Goal: Task Accomplishment & Management: Manage account settings

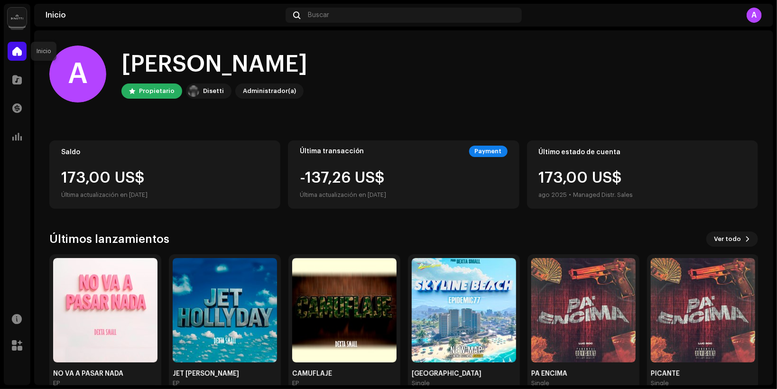
click at [15, 55] on span at bounding box center [16, 51] width 9 height 8
click at [16, 20] on img at bounding box center [17, 17] width 19 height 19
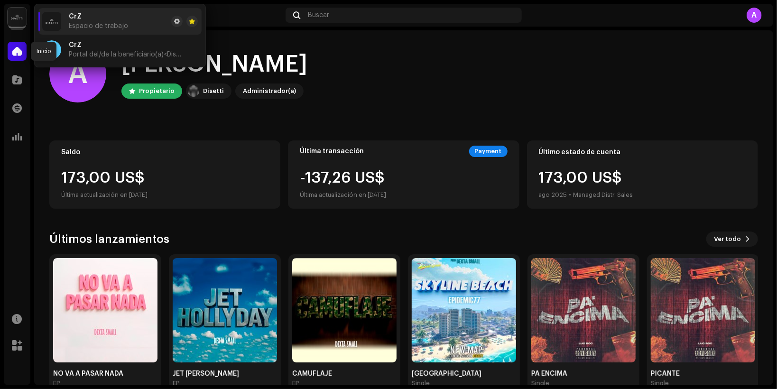
click at [19, 51] on span at bounding box center [16, 51] width 9 height 8
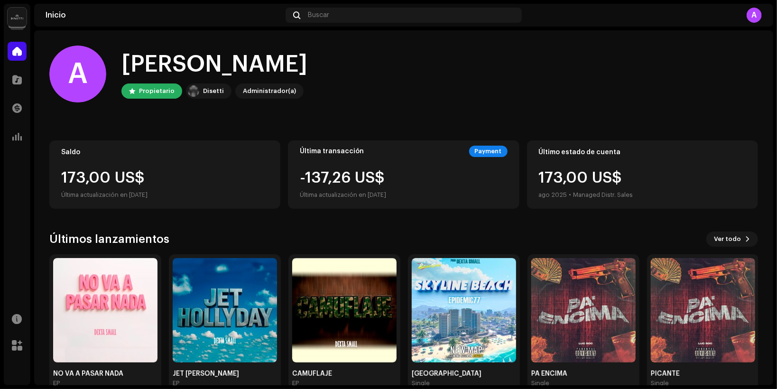
click at [18, 60] on div at bounding box center [17, 51] width 19 height 19
click at [16, 86] on div at bounding box center [17, 79] width 19 height 19
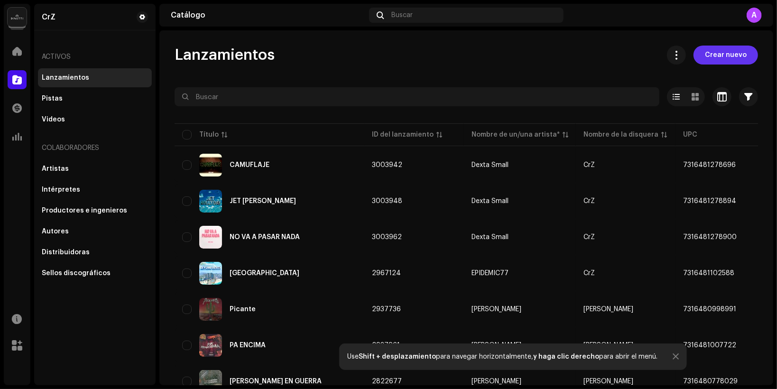
click at [709, 54] on span "Crear nuevo" at bounding box center [726, 55] width 42 height 19
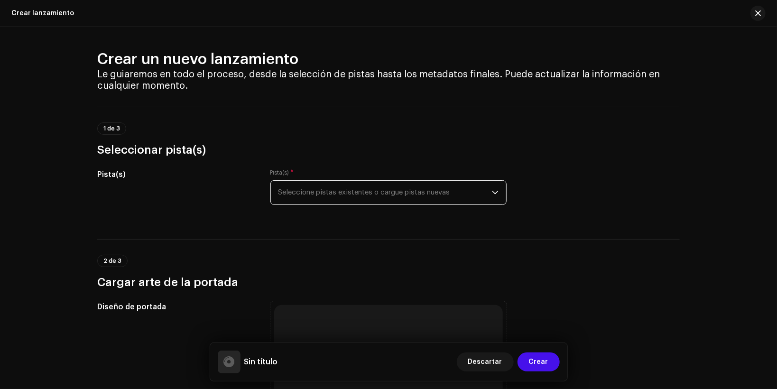
click at [298, 187] on span "Seleccione pistas existentes o cargue pistas nuevas" at bounding box center [386, 193] width 214 height 24
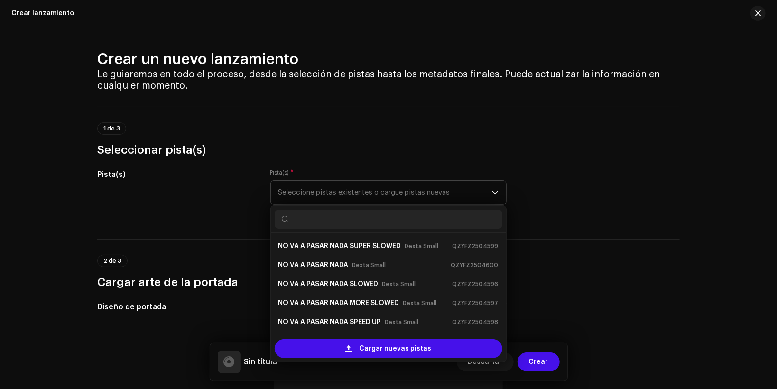
scroll to position [15, 0]
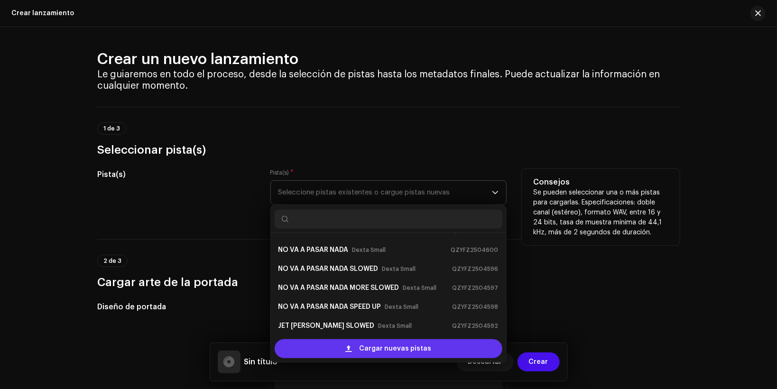
click at [329, 347] on div "Cargar nuevas pistas" at bounding box center [389, 348] width 228 height 19
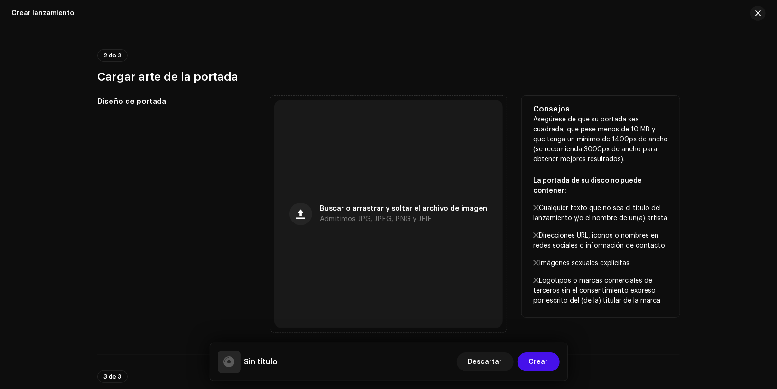
scroll to position [278, 0]
click at [303, 214] on span "button" at bounding box center [301, 214] width 9 height 8
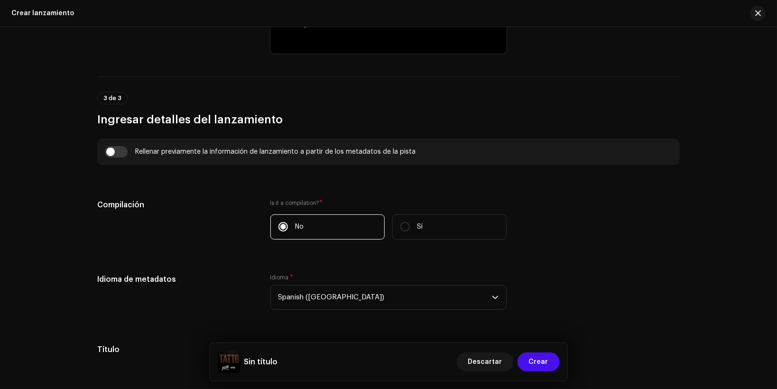
scroll to position [734, 0]
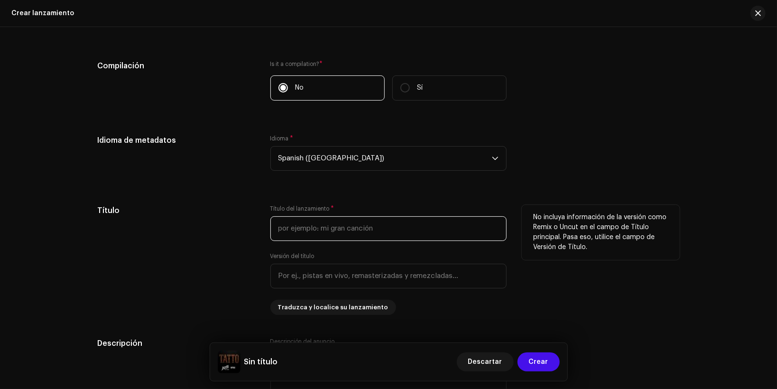
click at [286, 227] on input "text" at bounding box center [388, 228] width 236 height 25
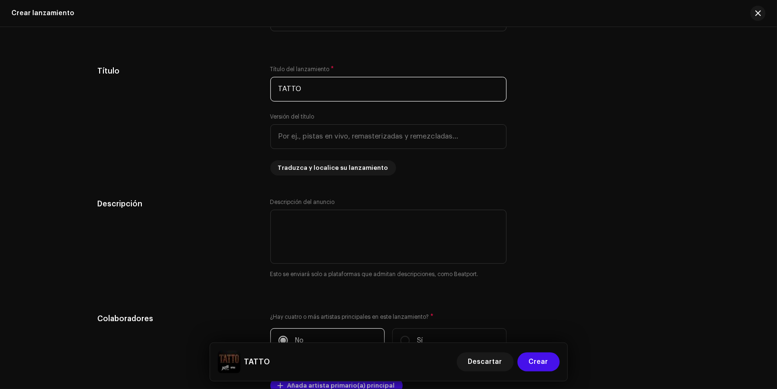
scroll to position [1012, 0]
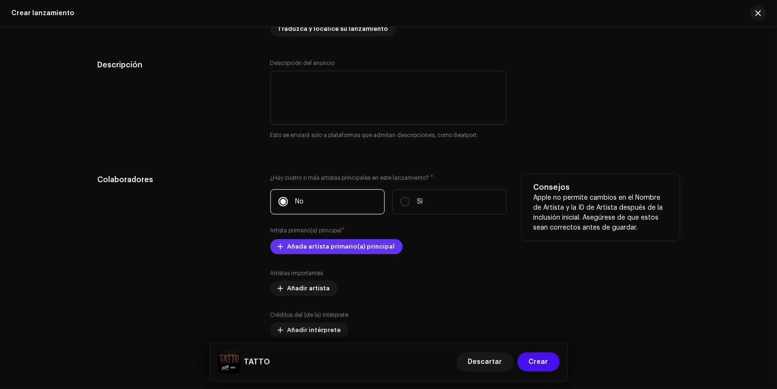
type input "TATTO"
click at [296, 251] on span "Añada artista primario(a) principal" at bounding box center [342, 246] width 108 height 19
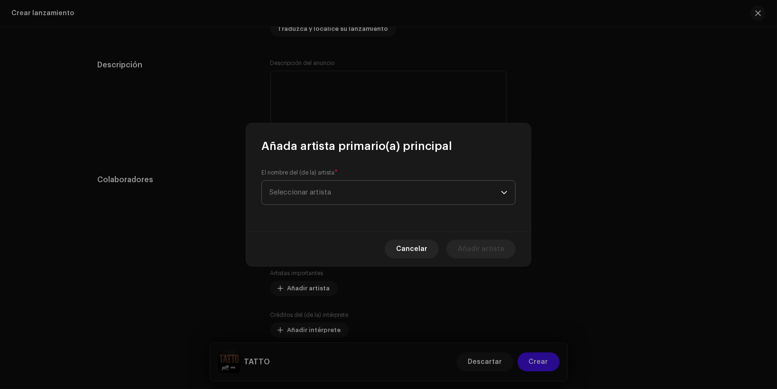
click at [308, 194] on span "Seleccionar artista" at bounding box center [301, 192] width 62 height 7
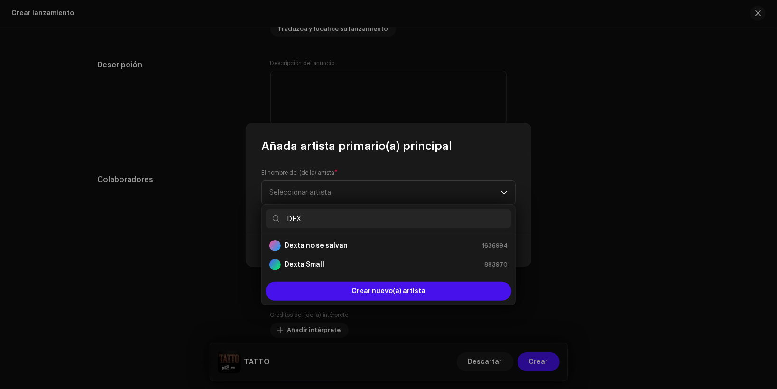
type input "DEX"
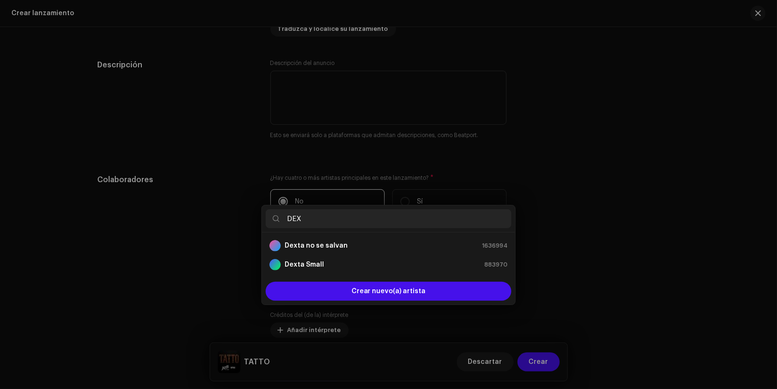
click at [239, 116] on div "Añada artista primario(a) principal El nombre del (de la) artista * Seleccionar…" at bounding box center [388, 194] width 777 height 389
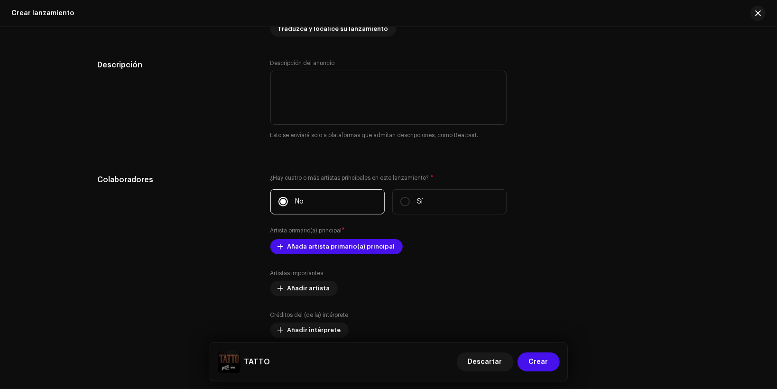
click at [55, 15] on div "Crear lanzamiento" at bounding box center [42, 13] width 63 height 8
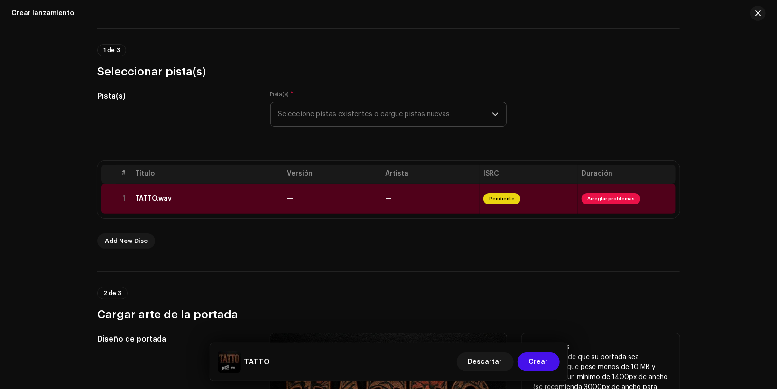
scroll to position [0, 0]
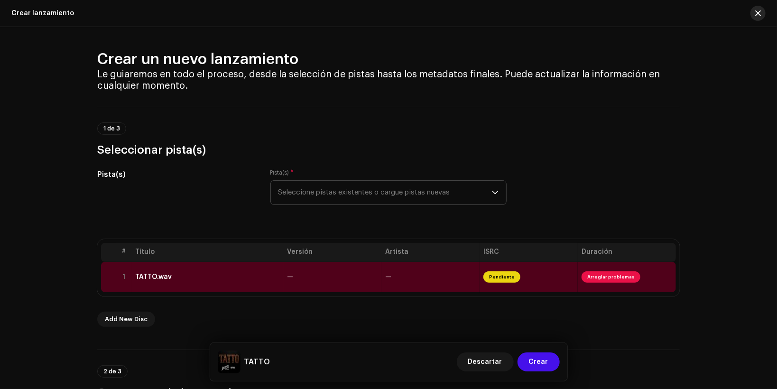
click at [755, 14] on span "button" at bounding box center [758, 13] width 6 height 8
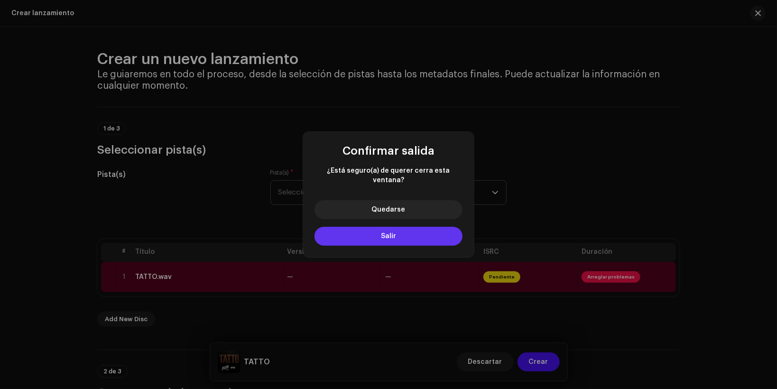
click at [369, 231] on button "Salir" at bounding box center [389, 236] width 148 height 19
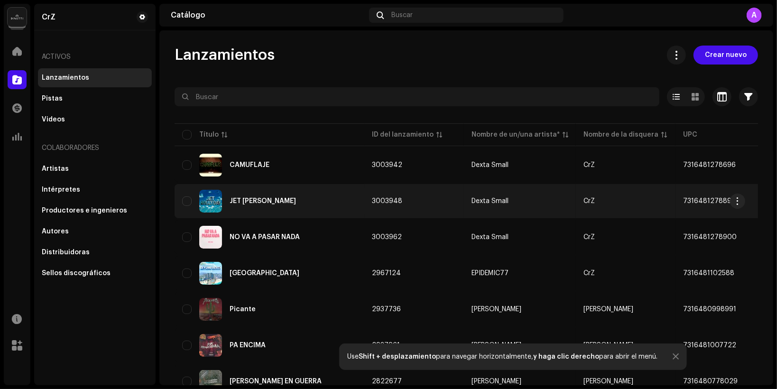
click at [268, 196] on div "JET [PERSON_NAME]" at bounding box center [269, 201] width 175 height 23
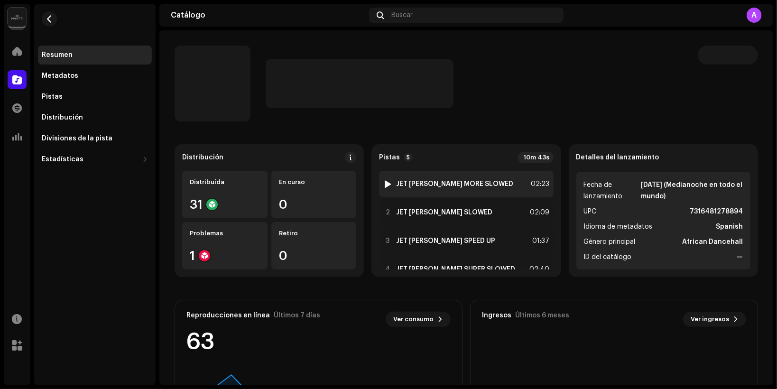
click at [385, 187] on div at bounding box center [387, 184] width 7 height 8
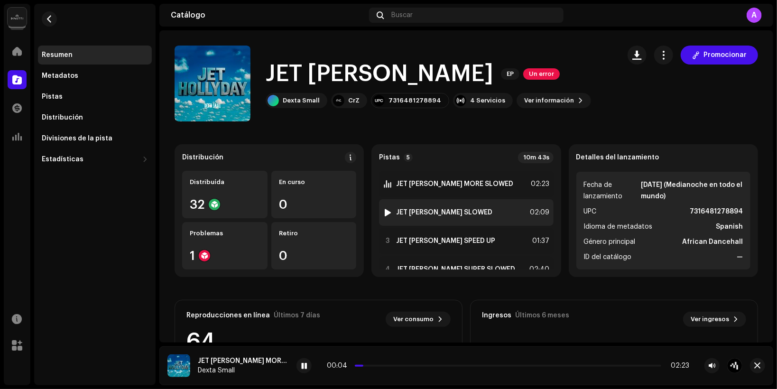
scroll to position [49, 0]
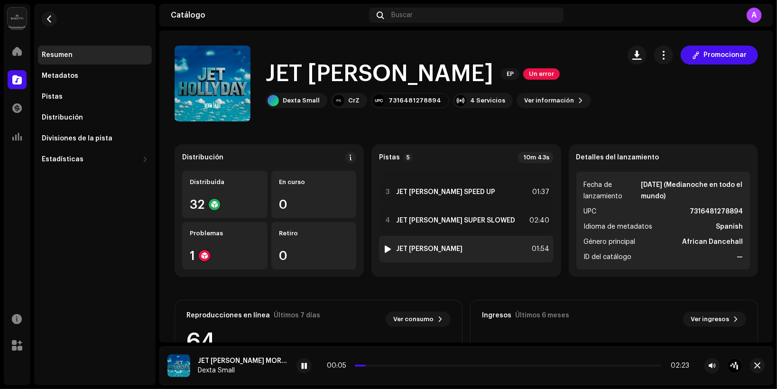
click at [384, 251] on div at bounding box center [387, 249] width 7 height 8
click at [384, 248] on div at bounding box center [387, 249] width 7 height 8
click at [386, 248] on div at bounding box center [387, 249] width 7 height 8
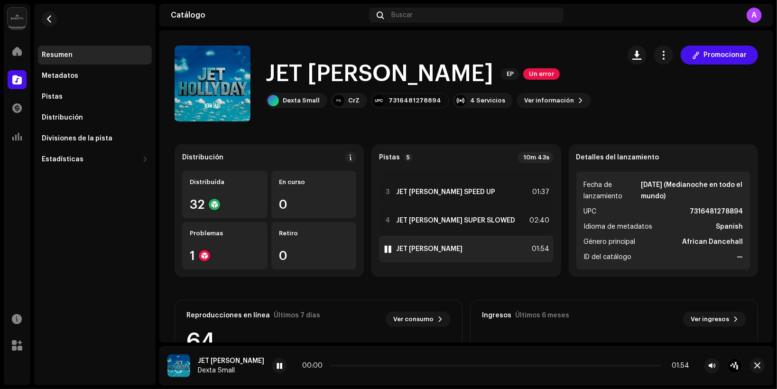
click at [386, 248] on div at bounding box center [387, 249] width 7 height 8
click at [277, 370] on span at bounding box center [280, 367] width 6 height 8
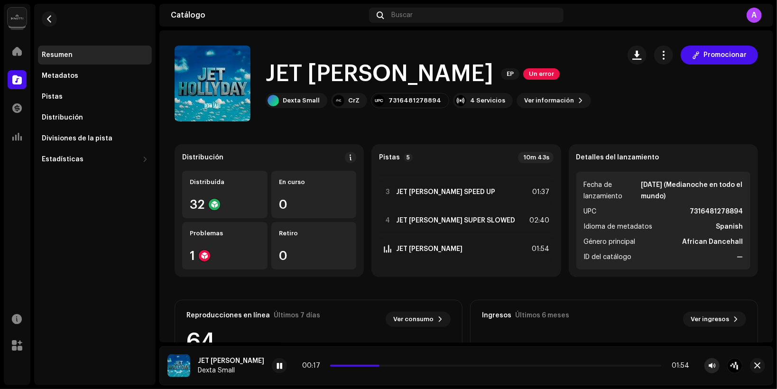
click at [715, 363] on span "button" at bounding box center [712, 366] width 7 height 8
click at [660, 51] on span "button" at bounding box center [664, 55] width 9 height 8
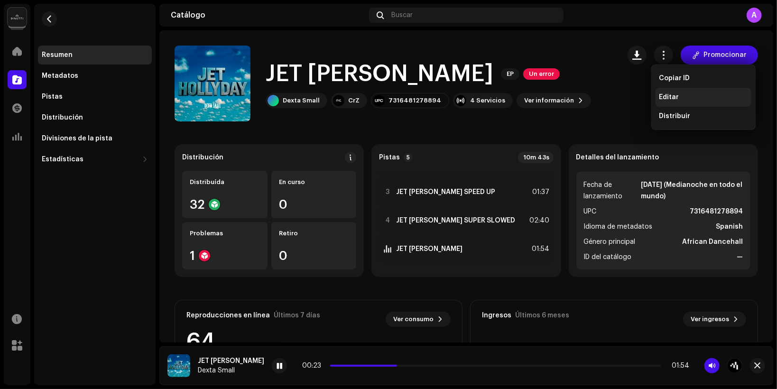
click at [664, 96] on span "Editar" at bounding box center [670, 97] width 20 height 8
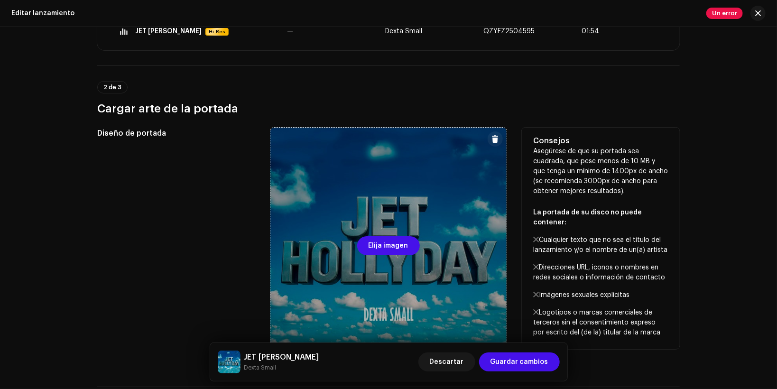
scroll to position [418, 0]
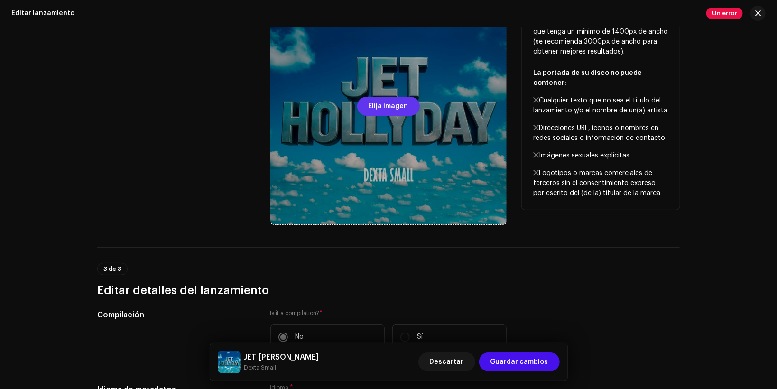
click at [378, 108] on span "Elija imagen" at bounding box center [389, 106] width 40 height 19
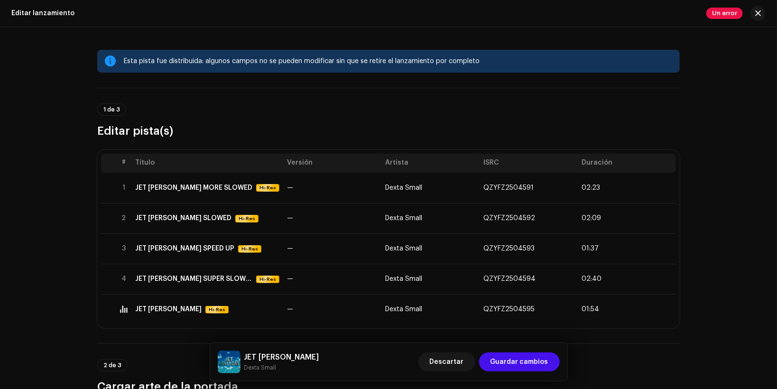
scroll to position [139, 0]
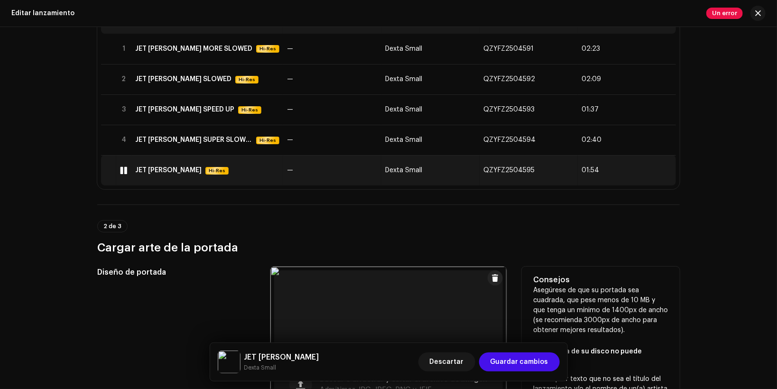
click at [121, 170] on div at bounding box center [124, 171] width 7 height 8
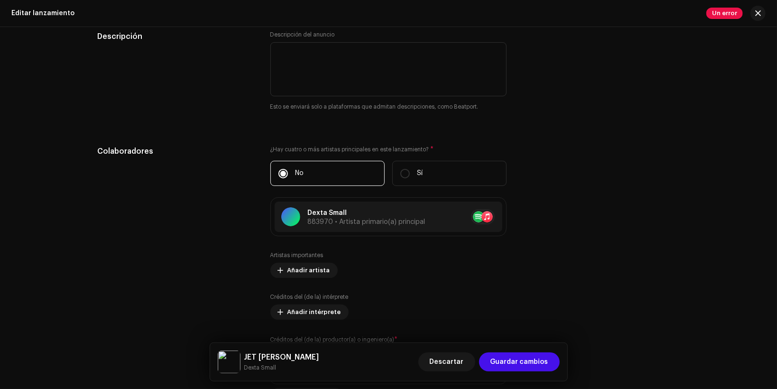
scroll to position [974, 0]
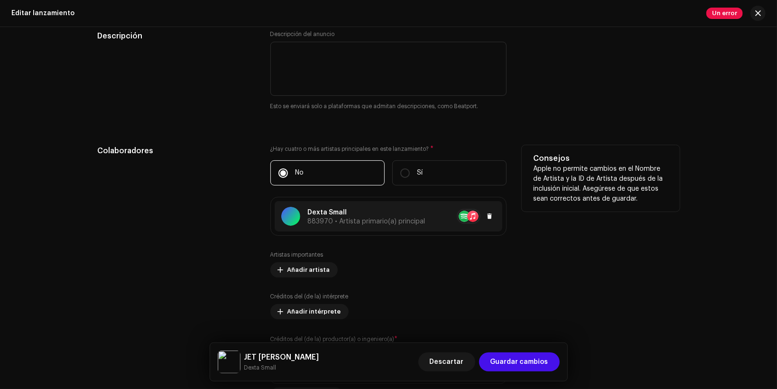
click at [401, 222] on span "883970 • Artista primario(a) principal" at bounding box center [367, 221] width 118 height 7
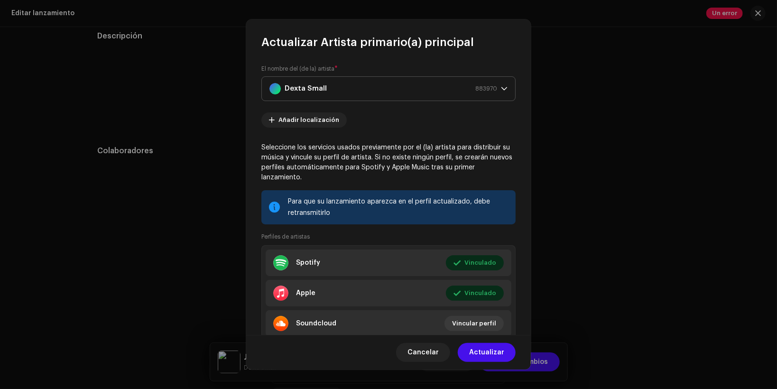
click at [493, 87] on span "883970" at bounding box center [486, 89] width 22 height 24
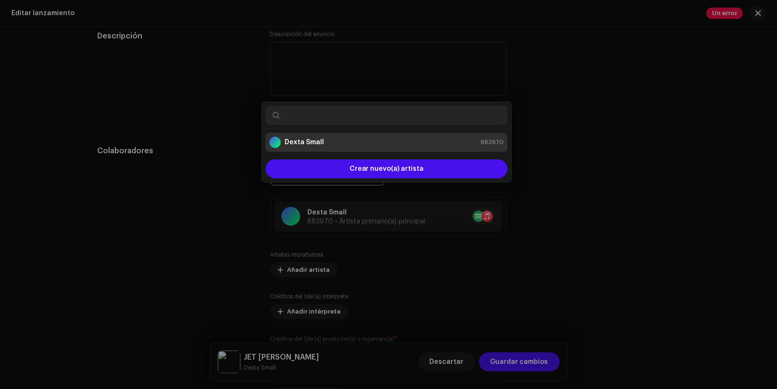
click at [541, 74] on div "Actualizar Artista primario(a) principal El nombre del (de la) artista * [PERSO…" at bounding box center [388, 194] width 777 height 389
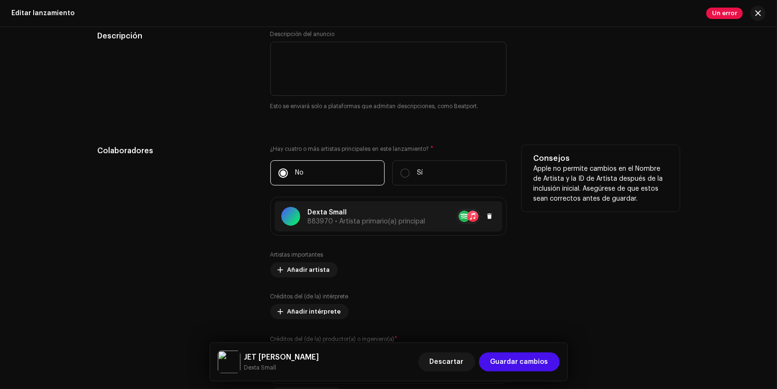
click at [454, 212] on div at bounding box center [461, 216] width 70 height 15
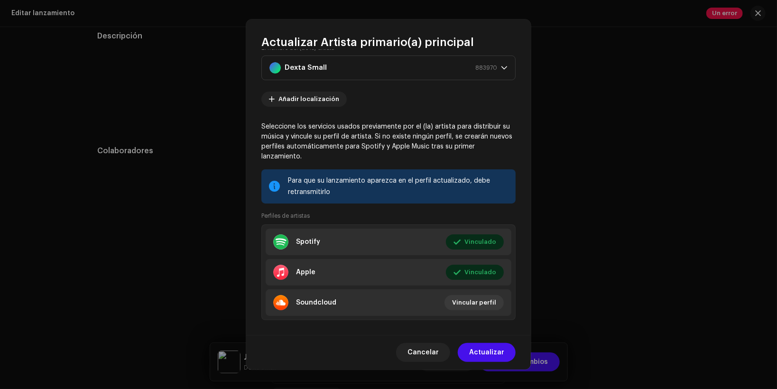
scroll to position [32, 0]
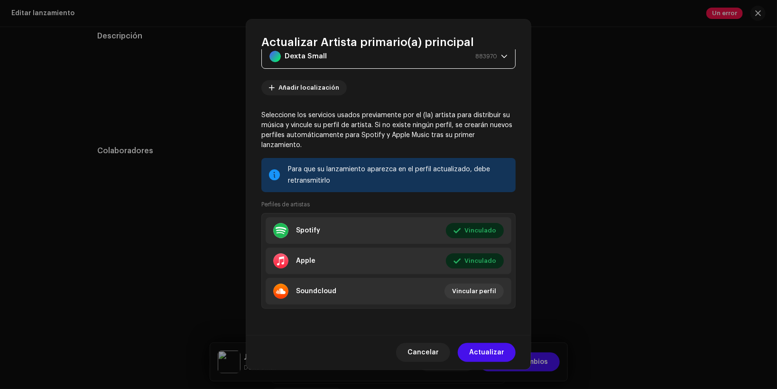
click at [481, 55] on span "883970" at bounding box center [486, 57] width 22 height 24
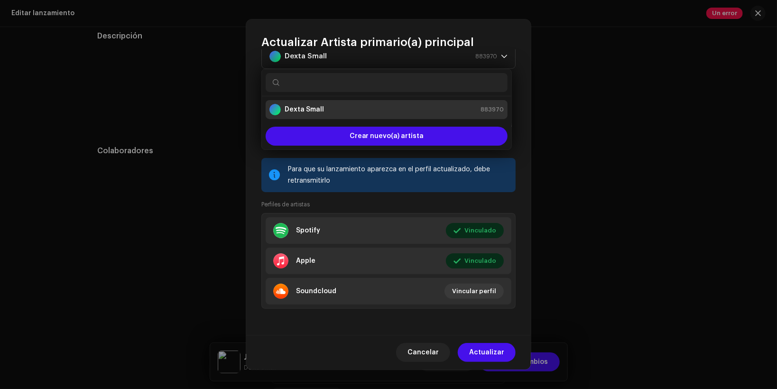
click at [518, 102] on div "El nombre del (de la) artista * [PERSON_NAME] 883970 Añadir localización Selecc…" at bounding box center [388, 192] width 285 height 285
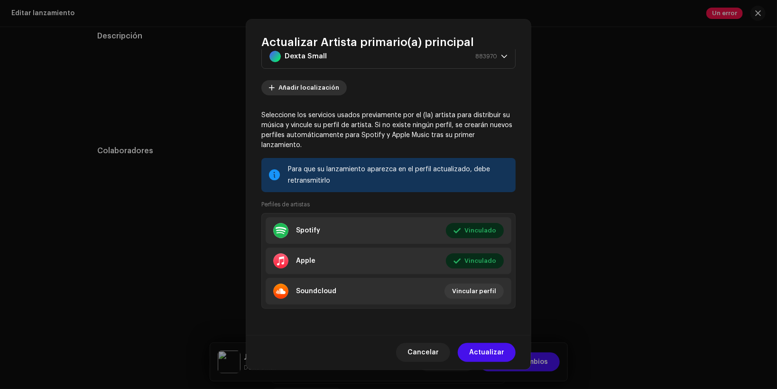
click at [286, 84] on span "Añadir localización" at bounding box center [309, 87] width 61 height 19
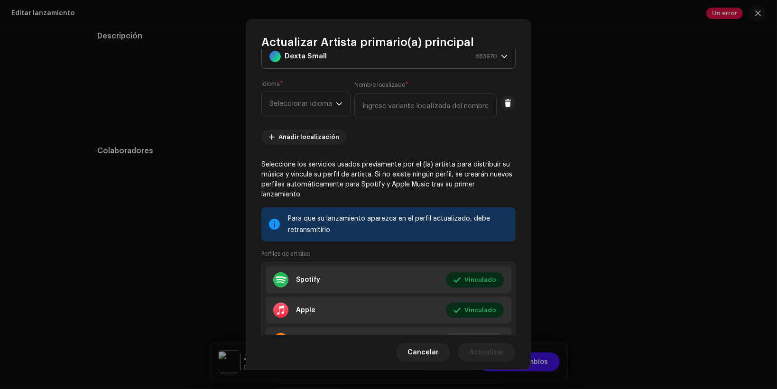
click at [401, 56] on div "Dexta Small 883970" at bounding box center [384, 57] width 228 height 24
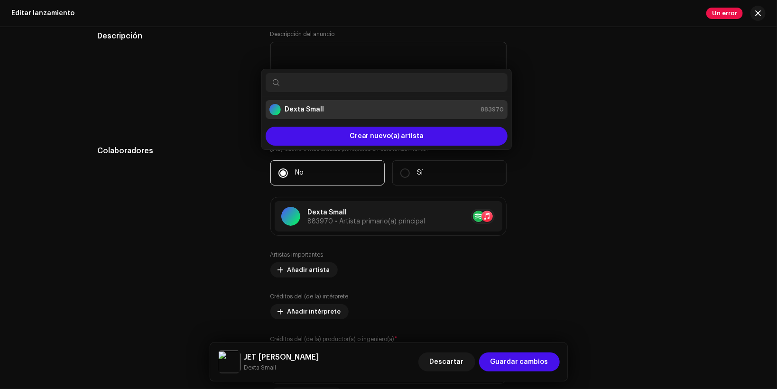
click at [554, 64] on div "Actualizar Artista primario(a) principal El nombre del (de la) artista * Dexta …" at bounding box center [388, 194] width 777 height 389
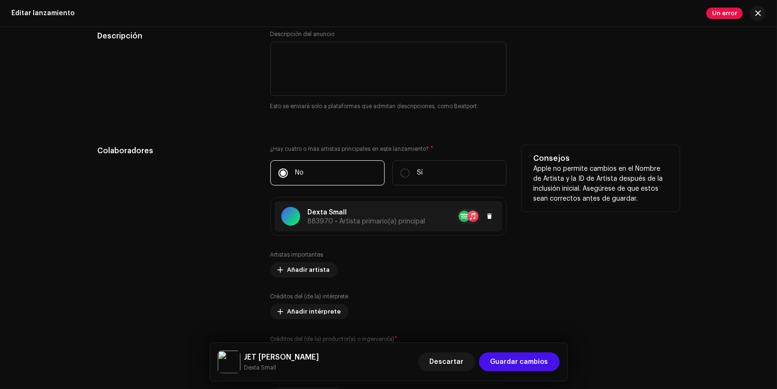
click at [464, 216] on re-a-table-artist-ids at bounding box center [469, 216] width 24 height 15
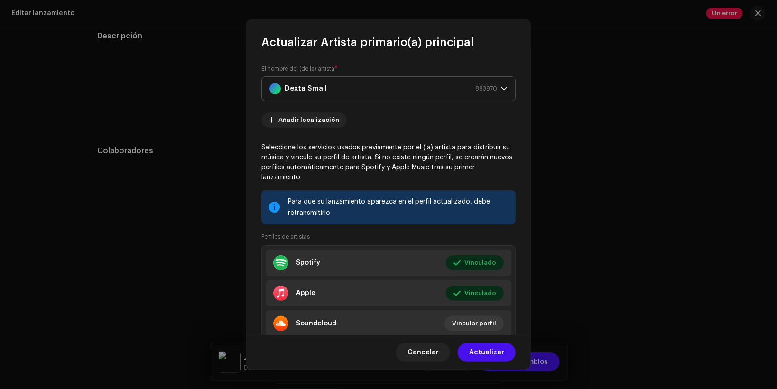
click at [300, 92] on strong "Dexta Small" at bounding box center [306, 89] width 42 height 24
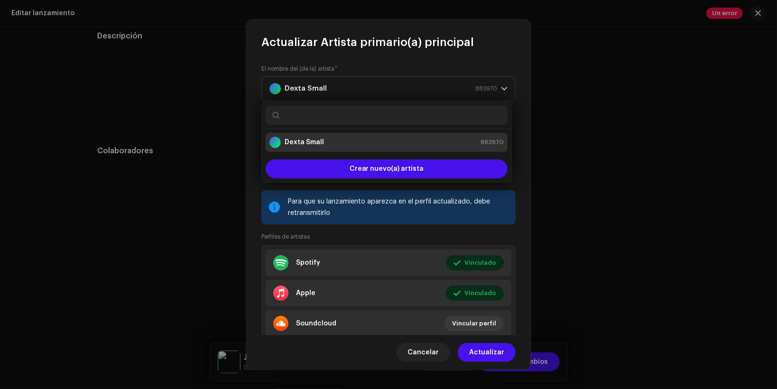
click at [302, 138] on strong "Dexta Small" at bounding box center [304, 142] width 39 height 9
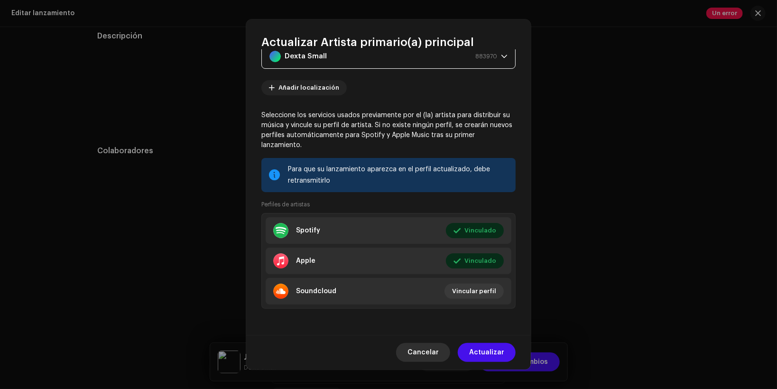
click at [420, 352] on span "Cancelar" at bounding box center [423, 352] width 31 height 19
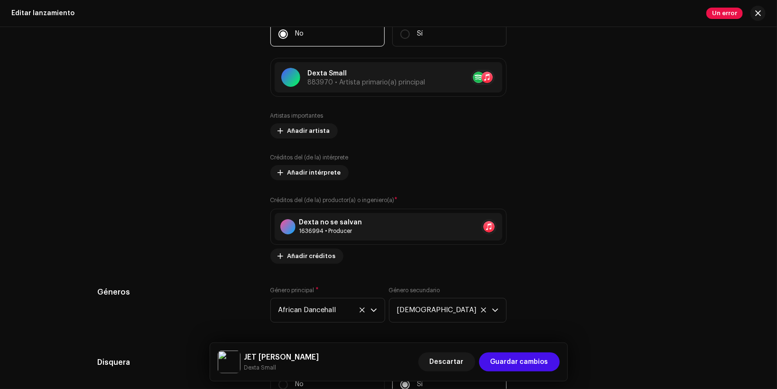
scroll to position [974, 0]
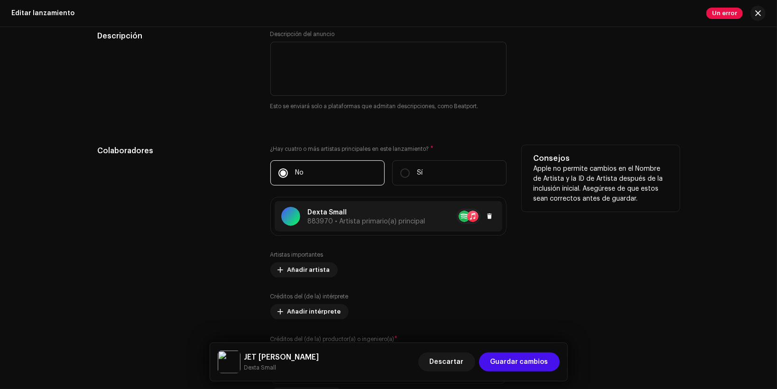
click at [335, 214] on p "Dexta Small" at bounding box center [367, 213] width 118 height 10
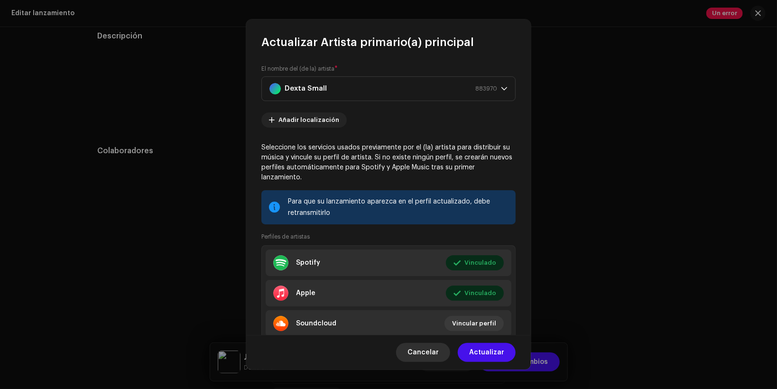
click at [425, 347] on span "Cancelar" at bounding box center [423, 352] width 31 height 19
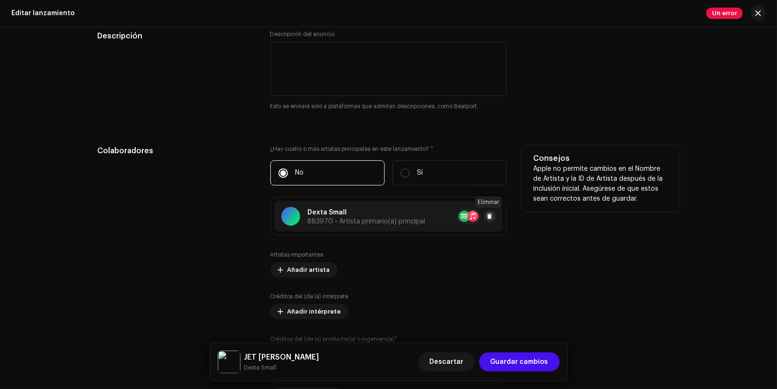
click at [490, 213] on span at bounding box center [490, 217] width 6 height 8
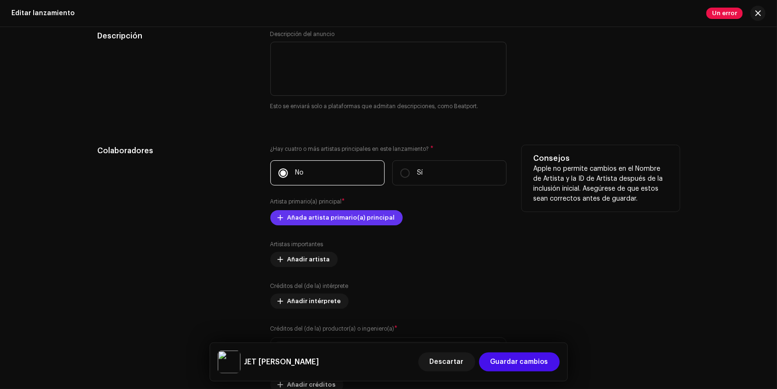
click at [303, 218] on span "Añada artista primario(a) principal" at bounding box center [342, 217] width 108 height 19
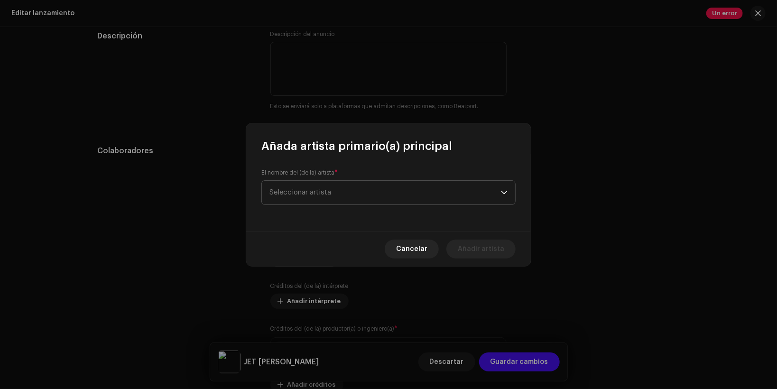
click at [326, 191] on span "Seleccionar artista" at bounding box center [301, 192] width 62 height 7
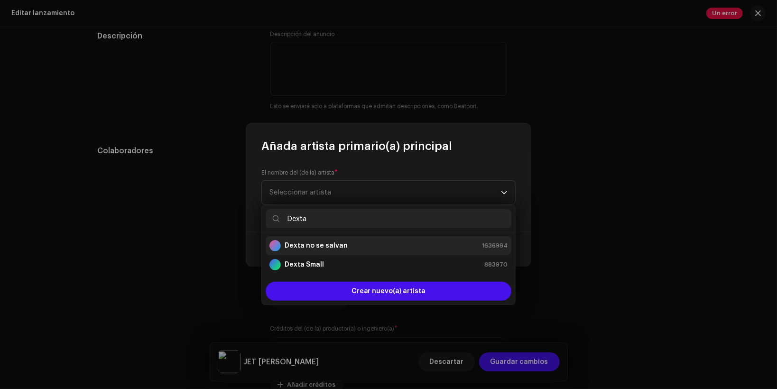
type input "Dexta"
click at [321, 237] on li "Dexta no se salvan 1636994" at bounding box center [389, 245] width 246 height 19
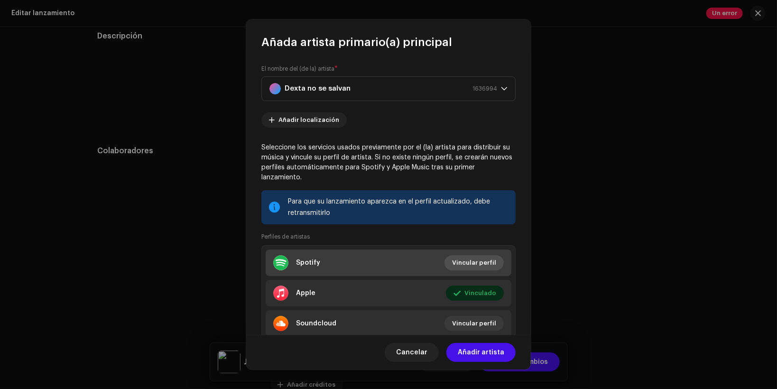
click at [471, 265] on span "Vincular perfil" at bounding box center [474, 262] width 44 height 19
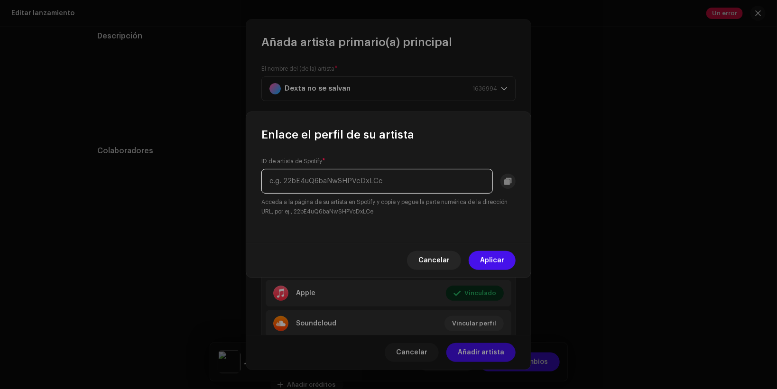
paste input "141xDIiEMJa9qsvUfYMtK4"
type input "141xDIiEMJa9qsvUfYMtK4"
click at [483, 264] on span "Aplicar" at bounding box center [492, 260] width 24 height 19
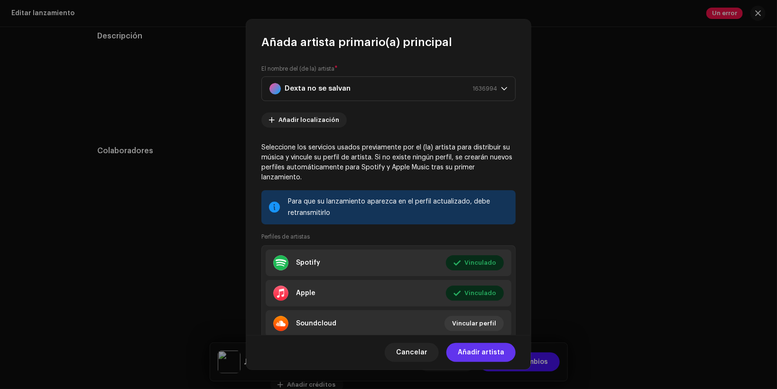
click at [476, 352] on span "Añadir artista" at bounding box center [481, 352] width 47 height 19
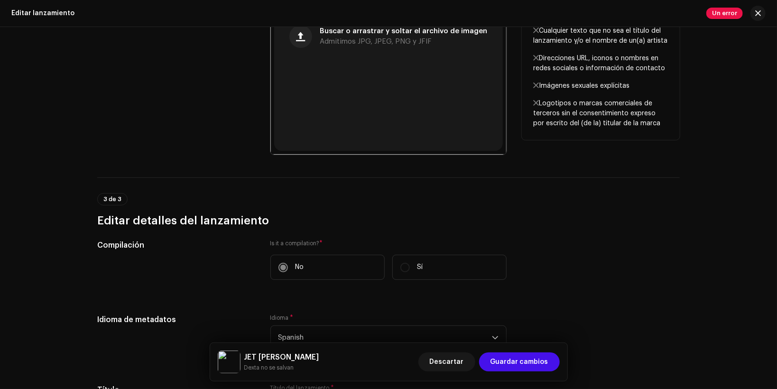
scroll to position [348, 0]
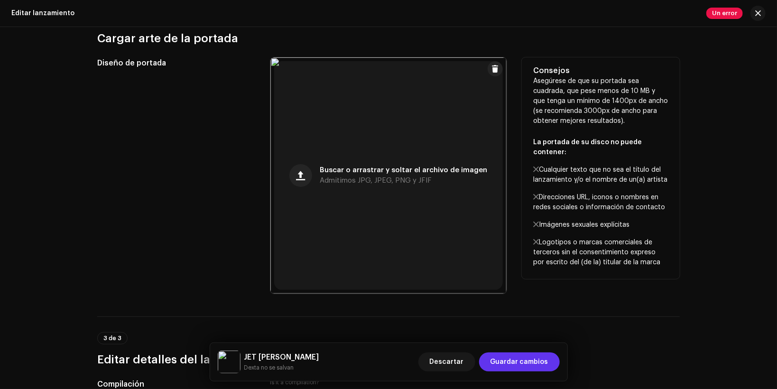
click at [534, 364] on span "Guardar cambios" at bounding box center [520, 362] width 58 height 19
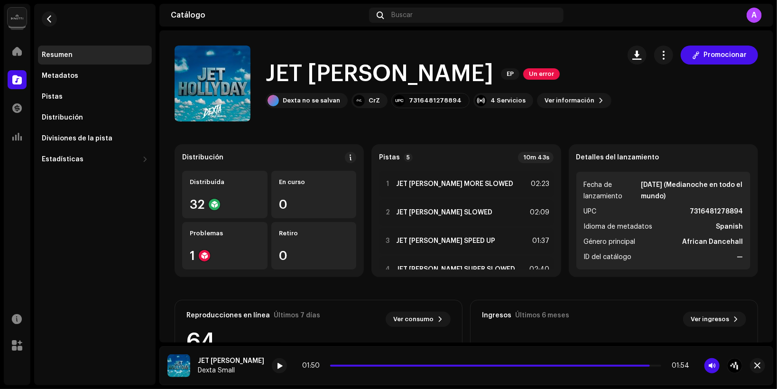
click at [523, 77] on span "Un error" at bounding box center [541, 73] width 37 height 11
click at [547, 90] on div "Errores de distribución Encontramos los siguientes errores al inspeccionar su l…" at bounding box center [388, 194] width 777 height 389
